Goal: Transaction & Acquisition: Purchase product/service

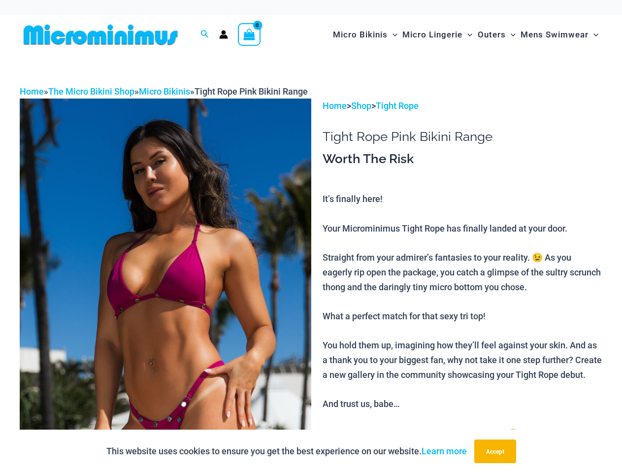
click at [311, 236] on img at bounding box center [165, 316] width 291 height 437
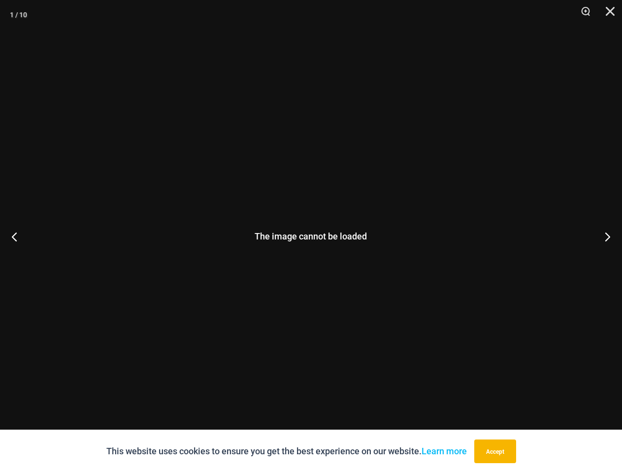
click at [205, 34] on div "The image cannot be loaded" at bounding box center [311, 236] width 622 height 473
click at [165, 286] on div "The image cannot be loaded" at bounding box center [311, 236] width 622 height 473
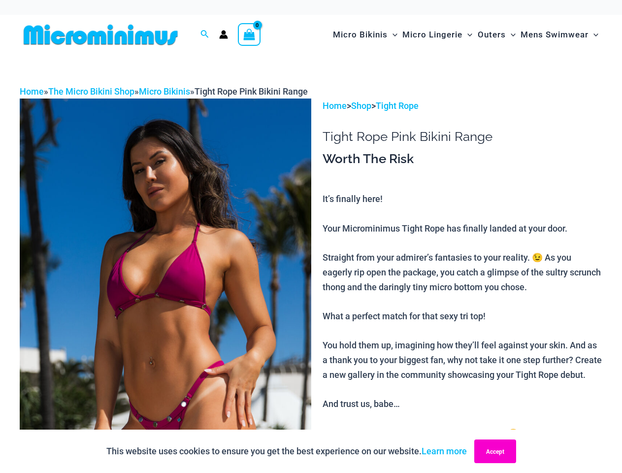
click at [497, 451] on button "Accept" at bounding box center [495, 451] width 42 height 24
